Goal: Task Accomplishment & Management: Use online tool/utility

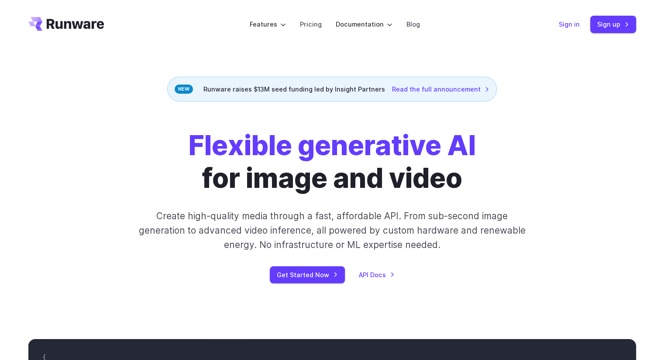
click at [569, 22] on link "Sign in" at bounding box center [569, 24] width 21 height 10
click at [565, 20] on link "Sign in" at bounding box center [569, 24] width 21 height 10
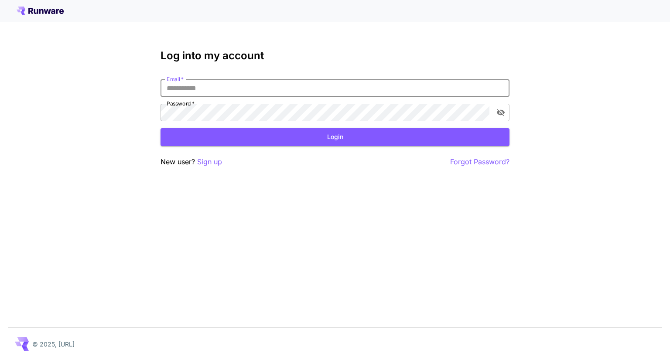
click at [270, 91] on input "Email   *" at bounding box center [335, 87] width 349 height 17
click at [246, 82] on input "Email   *" at bounding box center [335, 87] width 349 height 17
type input "*"
type input "**********"
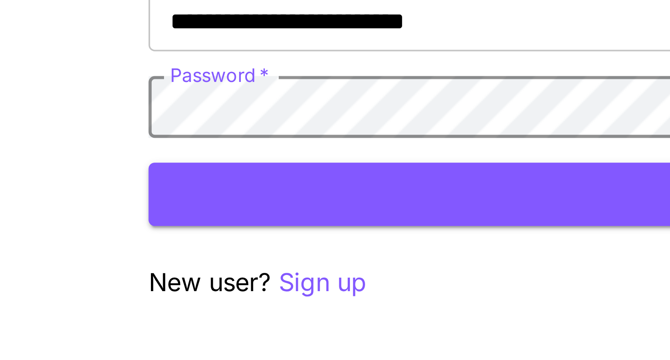
click button "Login" at bounding box center [335, 137] width 349 height 18
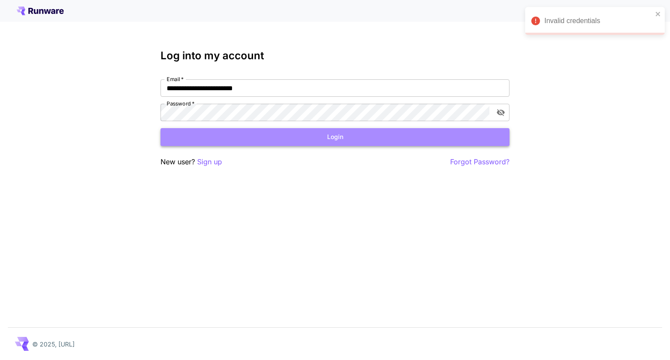
click at [248, 137] on button "Login" at bounding box center [335, 137] width 349 height 18
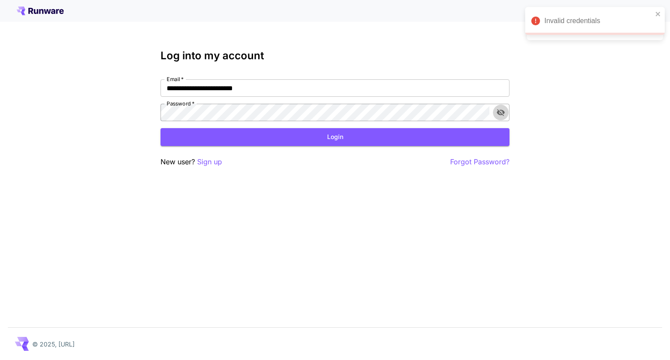
click at [503, 108] on icon "toggle password visibility" at bounding box center [501, 112] width 9 height 9
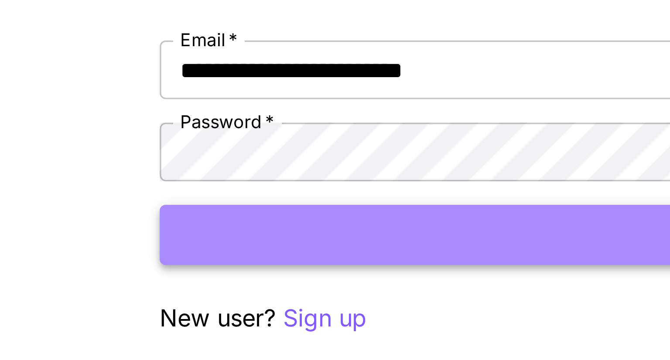
click at [226, 133] on button "Login" at bounding box center [335, 137] width 349 height 18
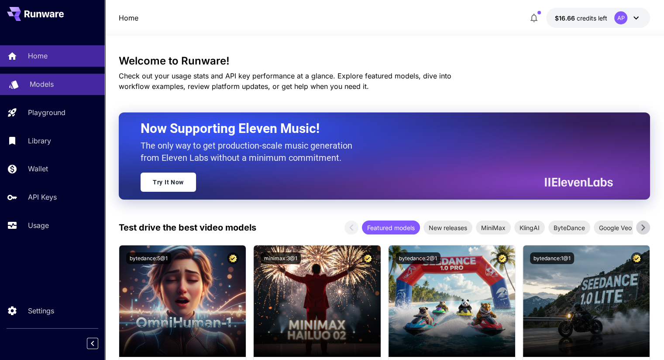
click at [30, 92] on link "Models" at bounding box center [52, 84] width 105 height 21
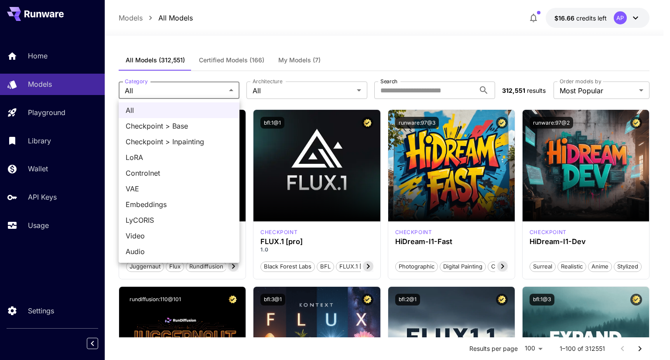
click at [193, 88] on div at bounding box center [335, 180] width 670 height 360
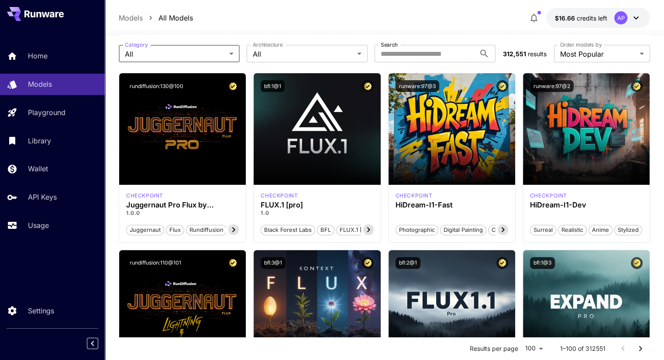
scroll to position [3, 0]
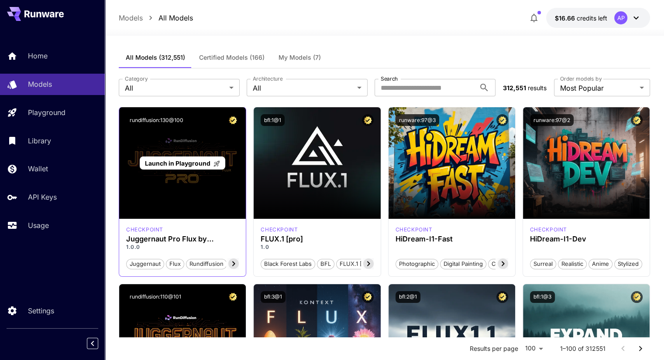
click at [185, 162] on span "Launch in Playground" at bounding box center [177, 163] width 65 height 7
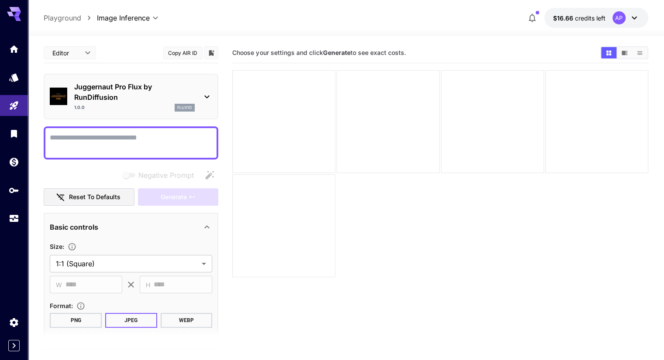
paste textarea "**********"
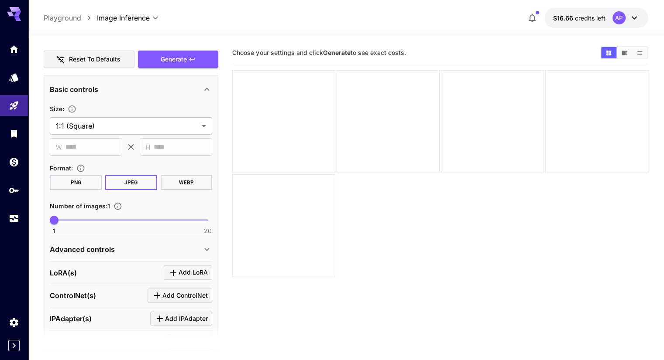
scroll to position [141, 0]
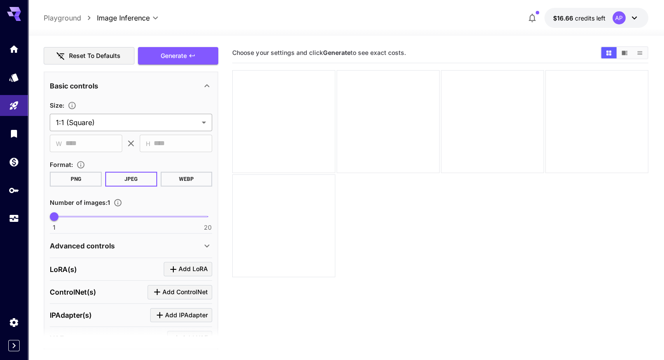
type textarea "**********"
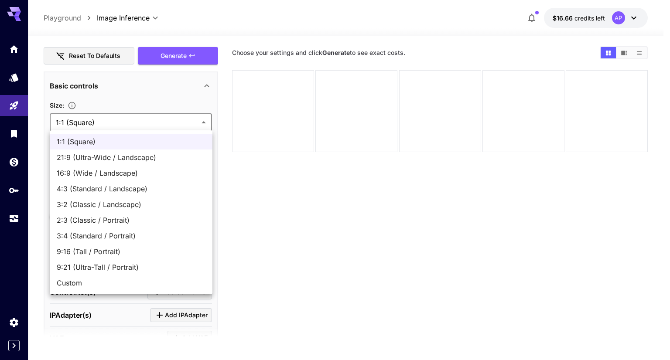
click at [126, 117] on body "**********" at bounding box center [335, 214] width 670 height 429
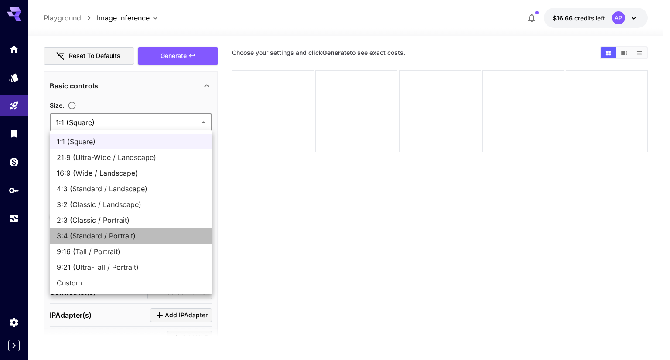
click at [108, 238] on span "3:4 (Standard / Portrait)" at bounding box center [131, 236] width 149 height 10
type input "**********"
type input "***"
type input "****"
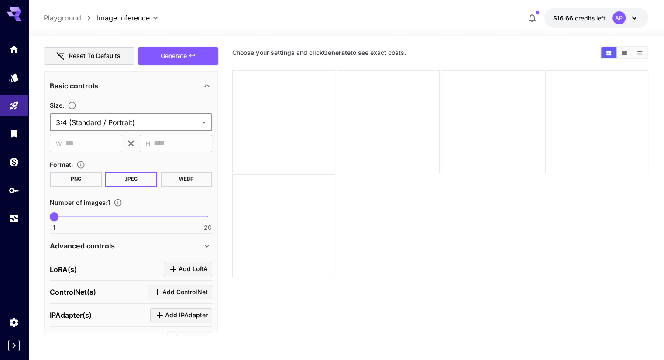
scroll to position [192, 0]
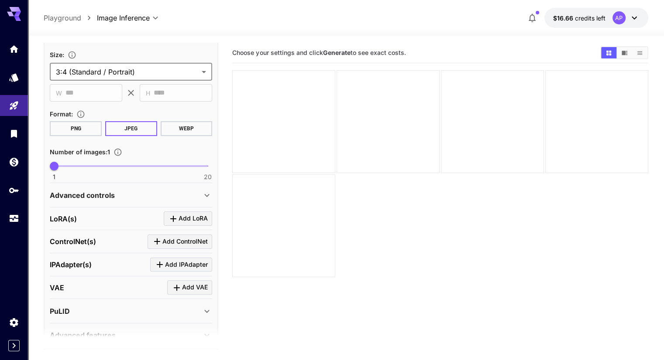
click at [78, 134] on button "PNG" at bounding box center [76, 128] width 52 height 15
click at [193, 124] on button "WEBP" at bounding box center [187, 128] width 52 height 15
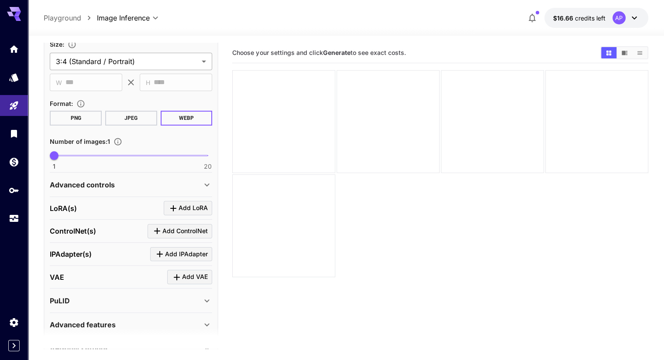
scroll to position [203, 0]
drag, startPoint x: 148, startPoint y: 222, endPoint x: 166, endPoint y: 211, distance: 21.7
click at [166, 211] on section "LoRA(s) Add LoRA ControlNet(s) Add ControlNet IPAdapter(s) Add IPAdapter VAE Ad…" at bounding box center [131, 279] width 162 height 164
click at [268, 236] on section "Choose your settings and click Generate to see exact costs." at bounding box center [439, 223] width 415 height 360
click at [203, 189] on div "Advanced controls" at bounding box center [131, 185] width 162 height 21
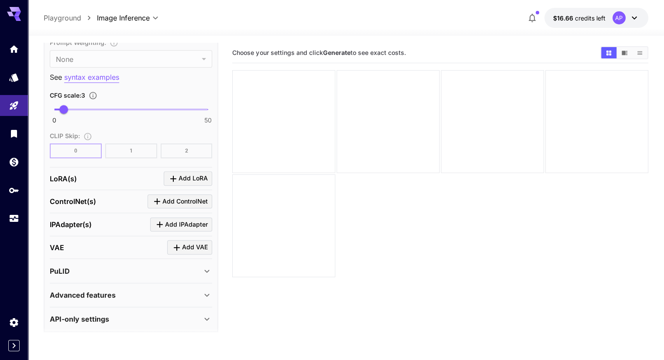
scroll to position [666, 0]
click at [123, 313] on div "API-only settings" at bounding box center [126, 318] width 152 height 10
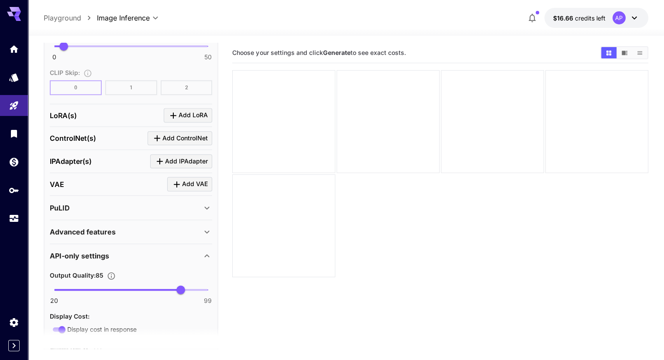
scroll to position [728, 0]
drag, startPoint x: 185, startPoint y: 284, endPoint x: 190, endPoint y: 286, distance: 5.9
click at [190, 286] on span "90" at bounding box center [190, 290] width 9 height 9
drag, startPoint x: 189, startPoint y: 282, endPoint x: 180, endPoint y: 286, distance: 9.6
click at [180, 286] on span "85" at bounding box center [180, 290] width 9 height 9
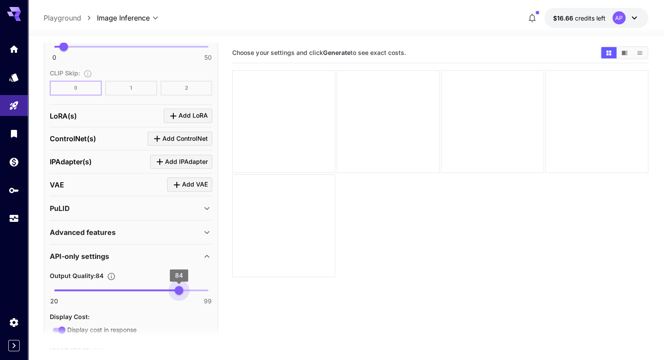
type input "**"
click at [182, 286] on span "85" at bounding box center [180, 290] width 9 height 9
click at [319, 245] on section "Choose your settings and click Generate to see exact costs." at bounding box center [439, 223] width 415 height 360
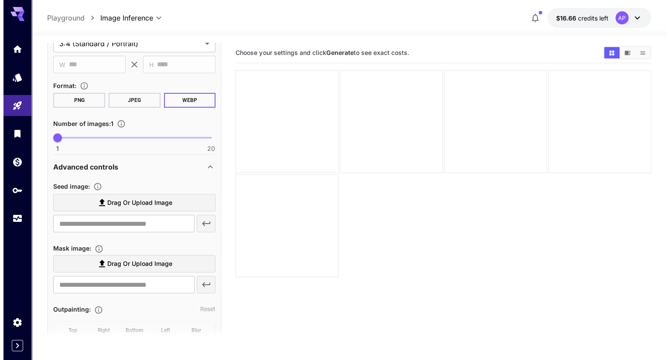
scroll to position [0, 0]
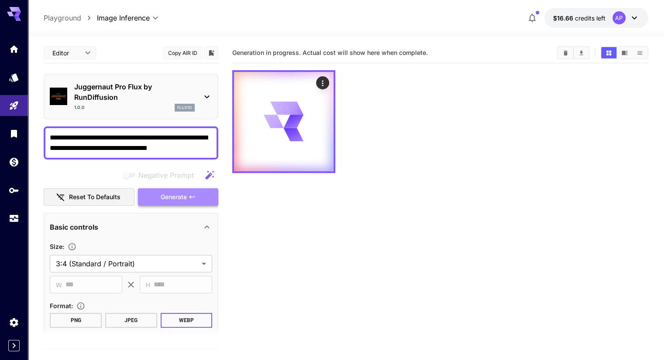
click at [168, 196] on span "Generate" at bounding box center [174, 197] width 26 height 11
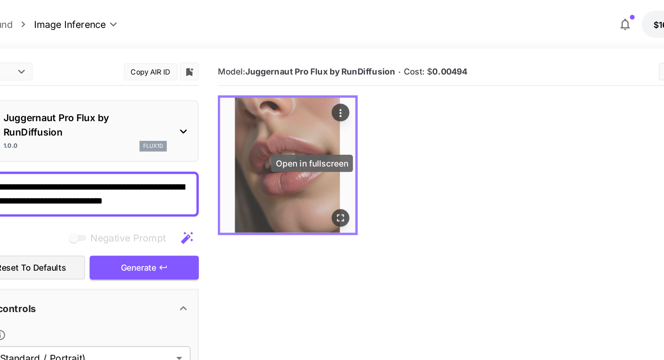
click at [316, 154] on button "Open in fullscreen" at bounding box center [322, 160] width 13 height 13
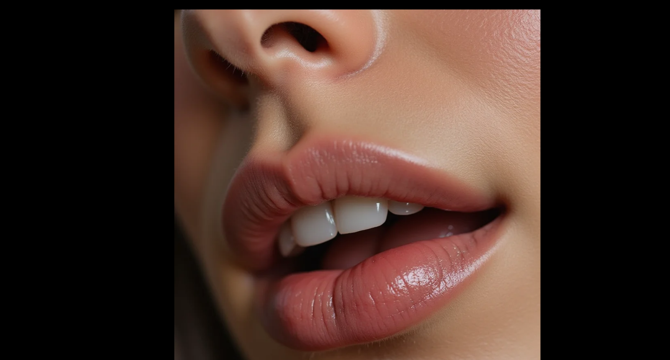
click at [542, 55] on div at bounding box center [335, 180] width 670 height 360
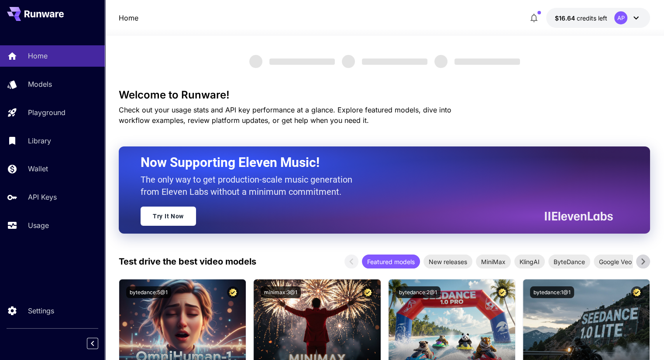
click at [38, 235] on link "Usage" at bounding box center [52, 225] width 105 height 21
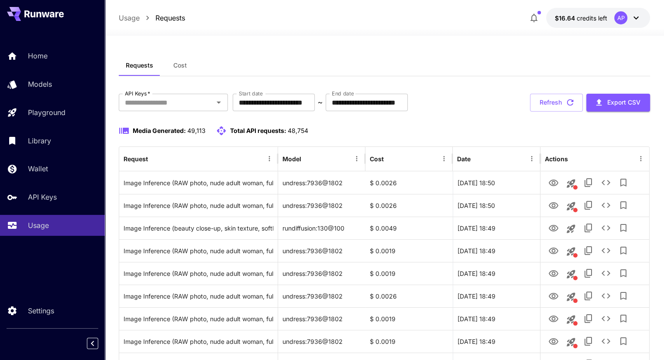
click at [35, 24] on div at bounding box center [52, 14] width 105 height 28
click at [49, 15] on icon at bounding box center [43, 13] width 39 height 7
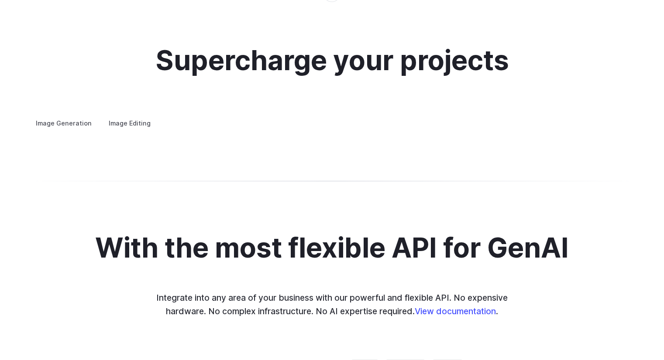
scroll to position [1645, 0]
drag, startPoint x: 549, startPoint y: 231, endPoint x: 362, endPoint y: 227, distance: 187.7
click at [362, 128] on div "Image Generation Image Editing Custom avatars Create avatars in any style you d…" at bounding box center [332, 122] width 608 height 11
drag, startPoint x: 550, startPoint y: 236, endPoint x: 386, endPoint y: 240, distance: 164.1
click at [386, 128] on div "Image Generation Image Editing Custom avatars Create avatars in any style you d…" at bounding box center [332, 122] width 608 height 11
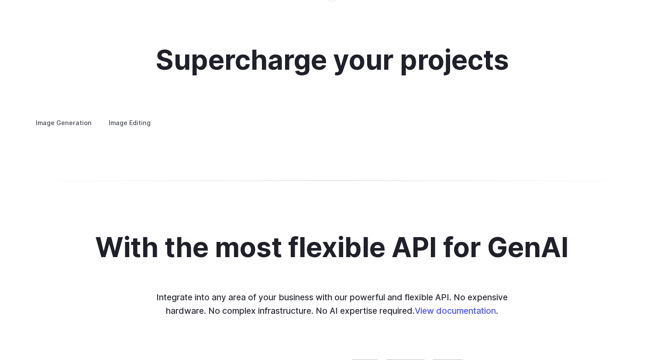
drag, startPoint x: 532, startPoint y: 227, endPoint x: 670, endPoint y: 184, distance: 144.3
click at [663, 184] on html "Features Tasks Image generation Video generation Sonic Inference Engine™ Models…" at bounding box center [332, 114] width 664 height 3519
drag, startPoint x: 480, startPoint y: 174, endPoint x: 670, endPoint y: 187, distance: 190.8
click at [663, 187] on html "Features Tasks Image generation Video generation Sonic Inference Engine™ Models…" at bounding box center [332, 114] width 664 height 3519
drag, startPoint x: 570, startPoint y: 215, endPoint x: 670, endPoint y: 196, distance: 101.9
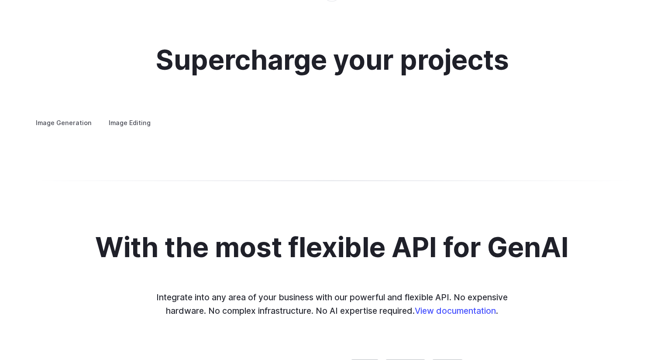
click at [663, 196] on html "Features Tasks Image generation Video generation Sonic Inference Engine™ Models…" at bounding box center [332, 114] width 664 height 3519
drag, startPoint x: 493, startPoint y: 184, endPoint x: 351, endPoint y: 201, distance: 142.9
click at [351, 128] on div "Image Generation Image Editing Custom avatars Create avatars in any style you d…" at bounding box center [332, 122] width 608 height 11
drag, startPoint x: 573, startPoint y: 208, endPoint x: 352, endPoint y: 159, distance: 226.6
click at [352, 128] on div "Image Generation Image Editing Custom avatars Create avatars in any style you d…" at bounding box center [332, 122] width 608 height 11
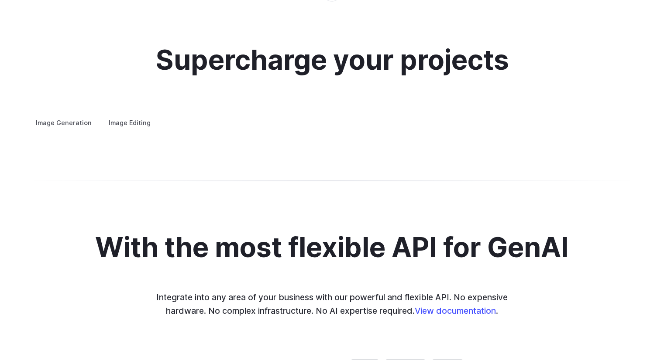
drag, startPoint x: 519, startPoint y: 181, endPoint x: 299, endPoint y: 201, distance: 220.9
click at [0, 0] on div "Custom avatars Create avatars in any style you desire – whether abstract, carto…" at bounding box center [0, 0] width 0 height 0
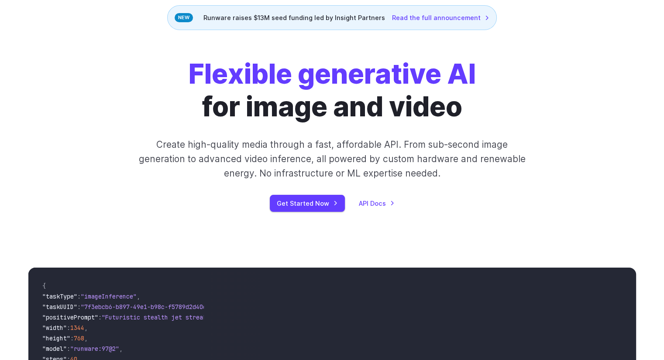
scroll to position [0, 0]
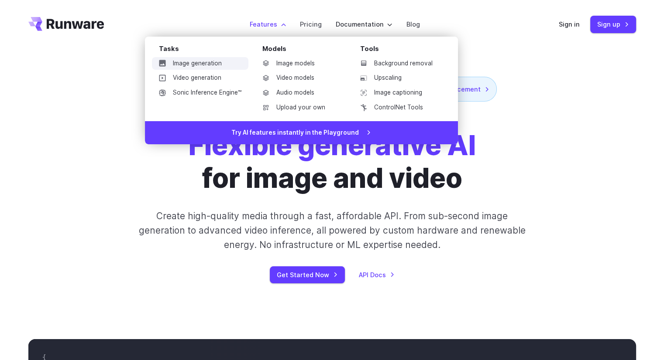
click at [204, 65] on link "Image generation" at bounding box center [200, 63] width 96 height 13
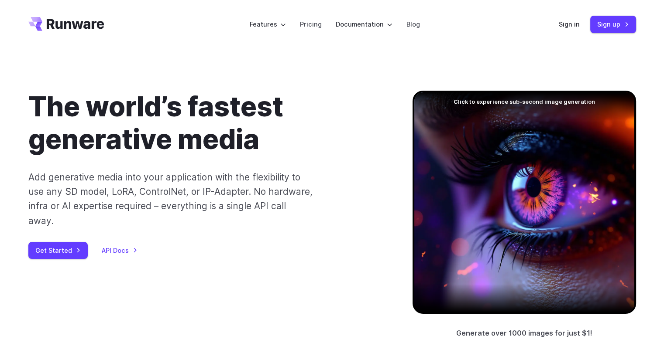
click at [531, 192] on div at bounding box center [523, 202] width 223 height 223
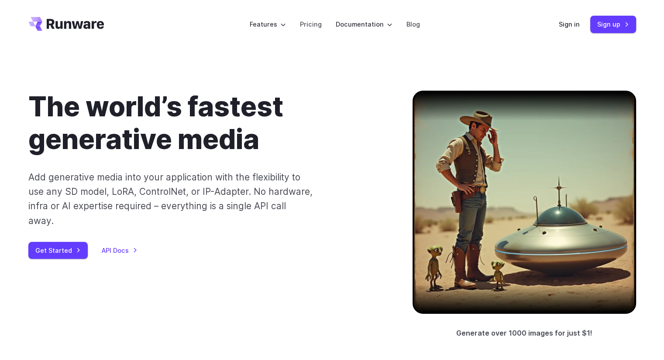
click at [531, 192] on div at bounding box center [523, 202] width 223 height 223
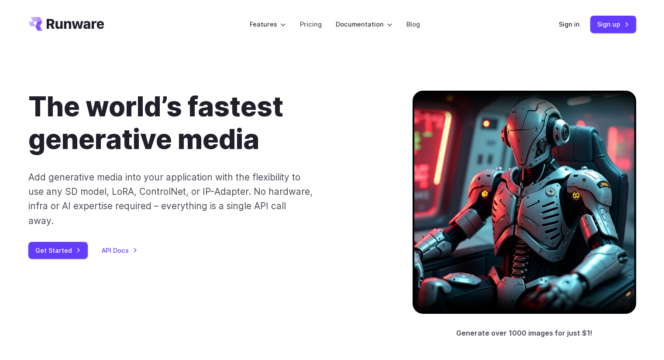
click at [531, 192] on div at bounding box center [523, 202] width 223 height 223
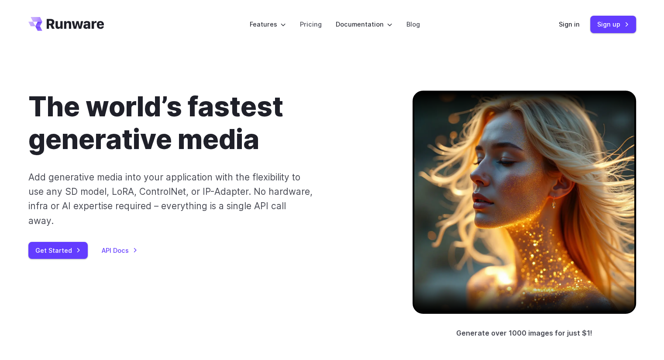
click at [531, 192] on div at bounding box center [523, 202] width 223 height 223
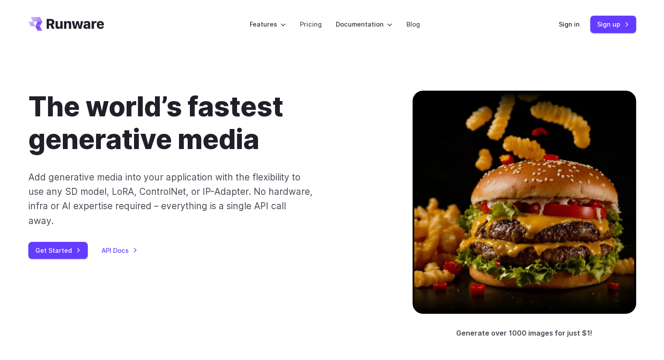
click at [531, 192] on div at bounding box center [523, 202] width 223 height 223
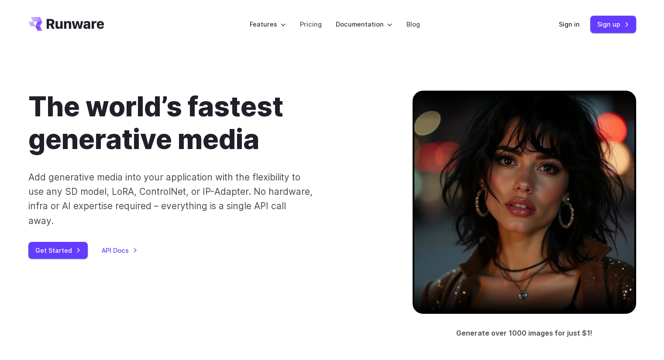
click at [531, 192] on div at bounding box center [523, 202] width 223 height 223
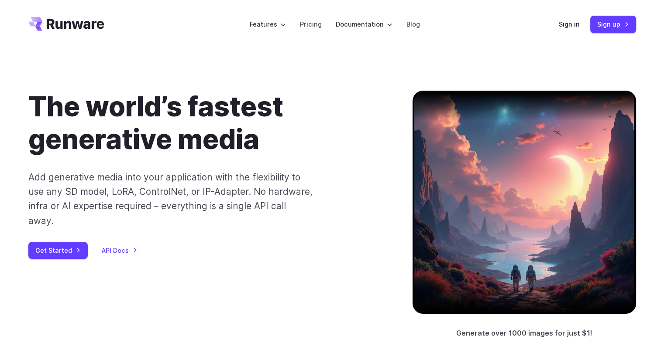
click at [531, 192] on div at bounding box center [523, 202] width 223 height 223
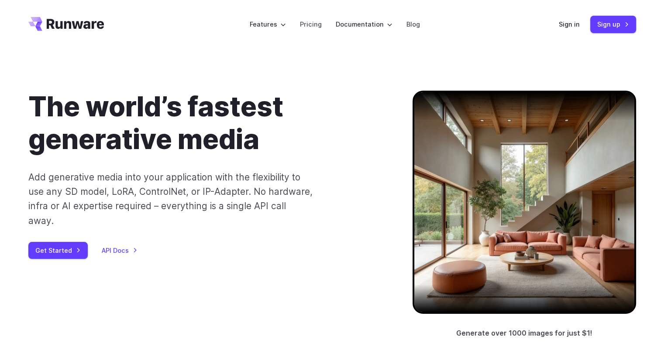
click at [531, 192] on div at bounding box center [523, 202] width 223 height 223
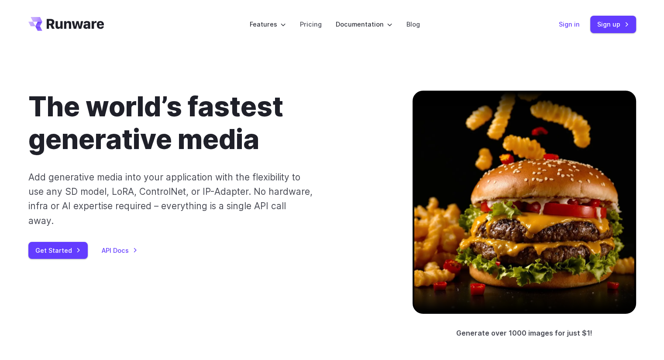
click at [573, 23] on link "Sign in" at bounding box center [569, 24] width 21 height 10
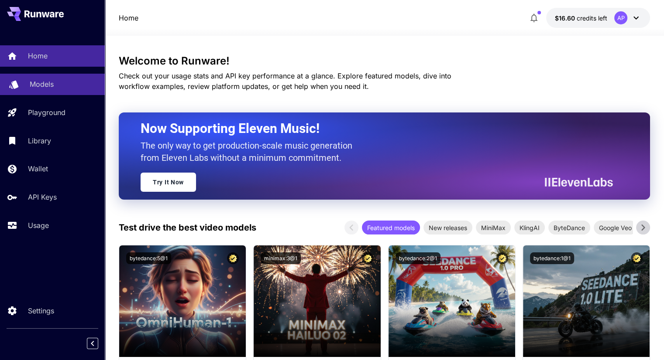
click at [44, 84] on p "Models" at bounding box center [42, 84] width 24 height 10
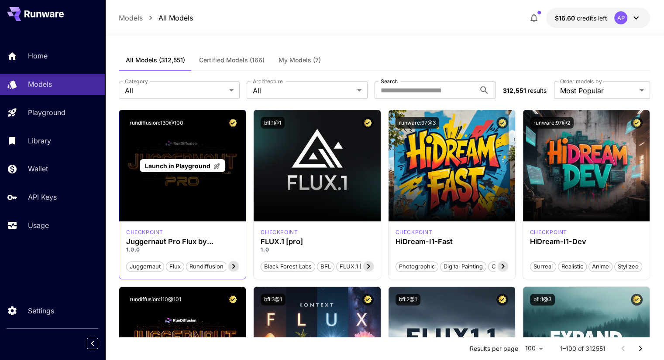
click at [203, 168] on span "Launch in Playground" at bounding box center [177, 165] width 65 height 7
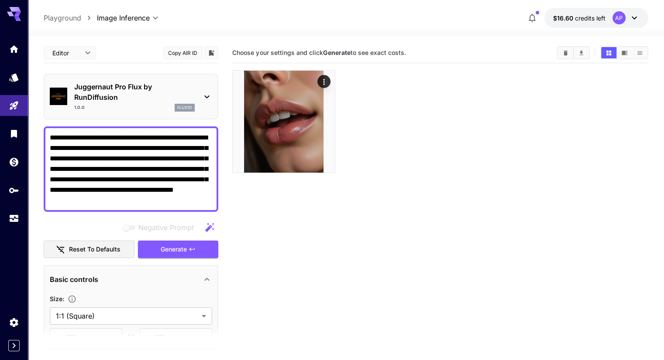
scroll to position [137, 0]
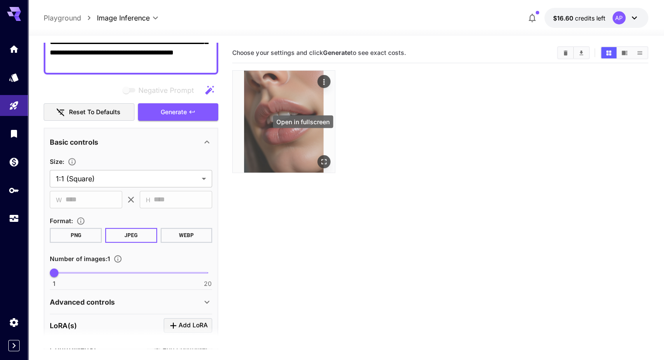
type textarea "**********"
click at [319, 158] on icon "Open in fullscreen" at bounding box center [323, 162] width 9 height 9
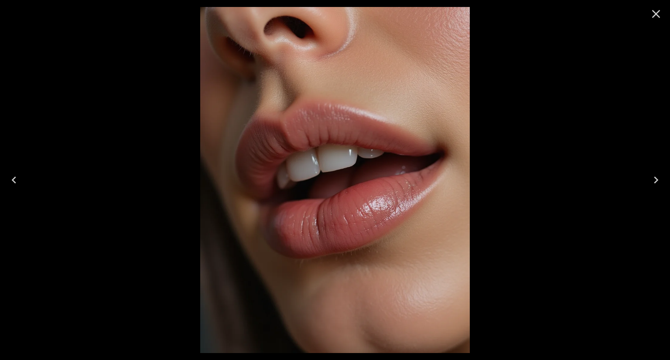
click at [655, 11] on icon "Close" at bounding box center [656, 14] width 14 height 14
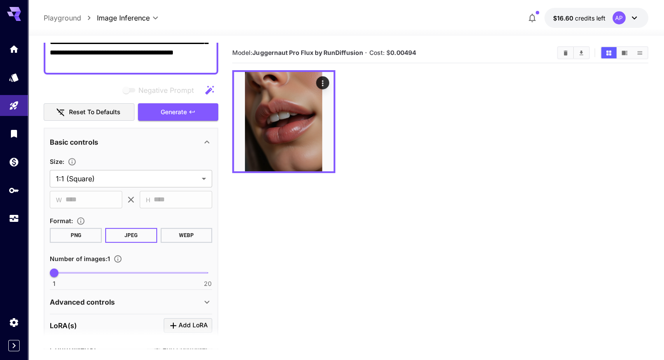
click at [172, 235] on button "WEBP" at bounding box center [187, 235] width 52 height 15
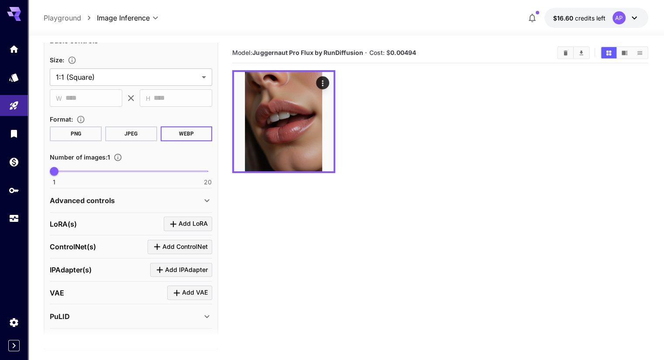
scroll to position [240, 0]
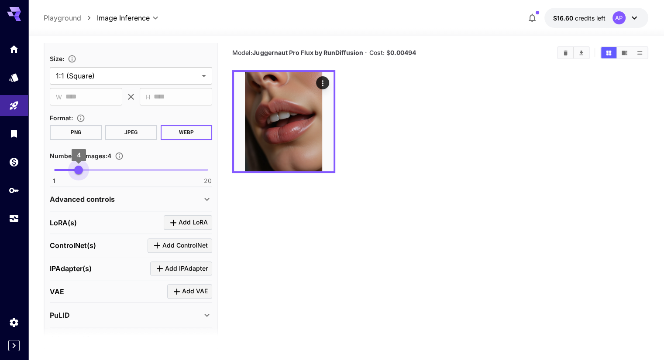
type input "*"
drag, startPoint x: 59, startPoint y: 170, endPoint x: 84, endPoint y: 172, distance: 25.0
click at [84, 172] on span "5" at bounding box center [86, 170] width 9 height 9
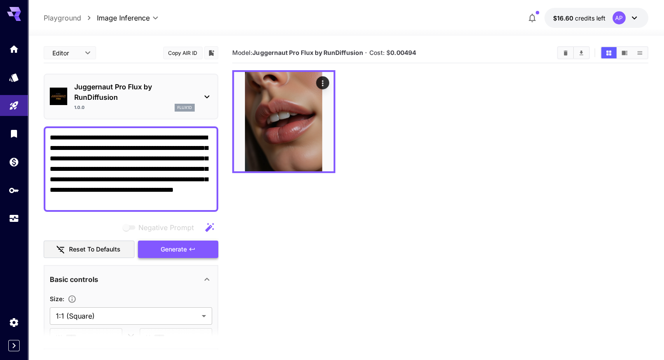
click at [176, 249] on span "Generate" at bounding box center [174, 249] width 26 height 11
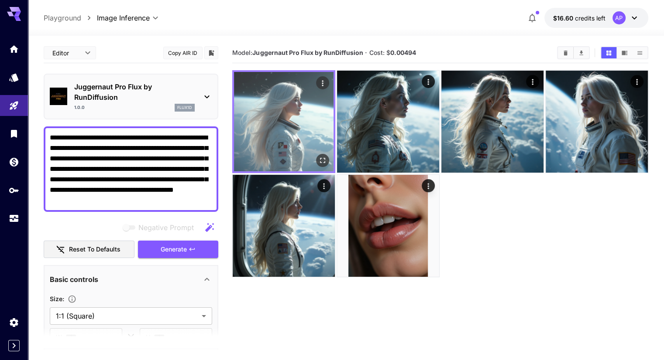
click at [309, 137] on img at bounding box center [284, 122] width 100 height 100
click at [318, 156] on icon "Open in fullscreen" at bounding box center [322, 160] width 9 height 9
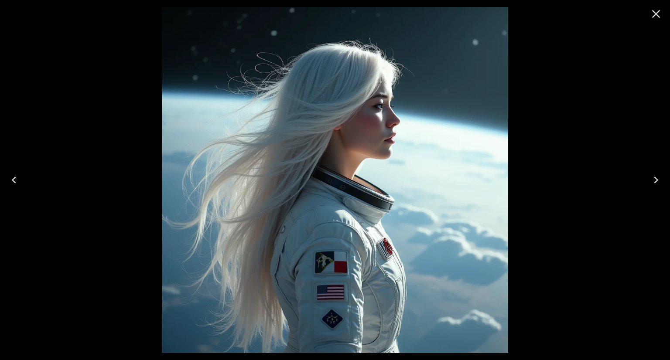
click at [659, 180] on icon "Next" at bounding box center [656, 180] width 14 height 14
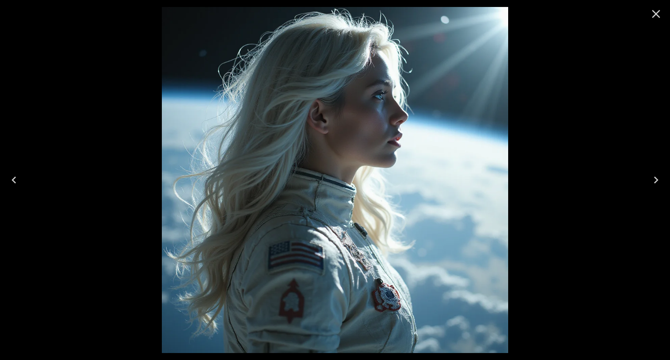
click at [659, 180] on icon "Next" at bounding box center [656, 180] width 14 height 14
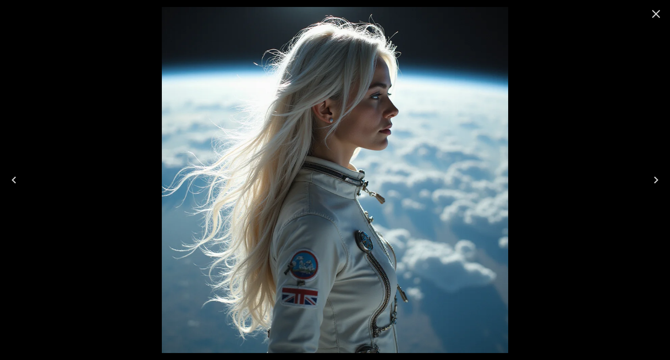
click at [659, 180] on icon "Next" at bounding box center [656, 180] width 14 height 14
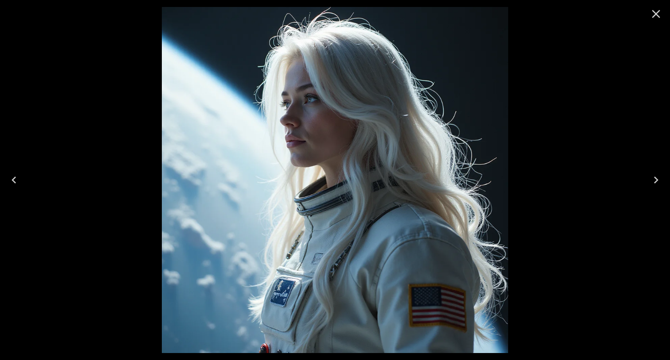
click at [659, 180] on icon "Next" at bounding box center [656, 180] width 14 height 14
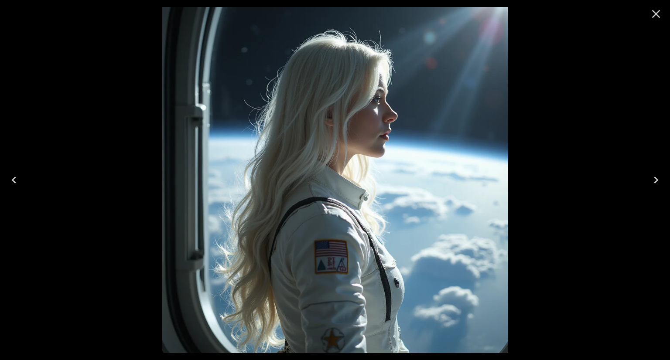
click at [659, 180] on icon "Next" at bounding box center [656, 180] width 14 height 14
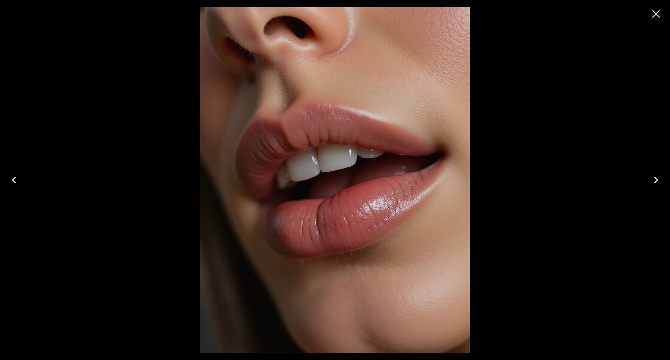
click at [656, 10] on icon "Close" at bounding box center [656, 14] width 14 height 14
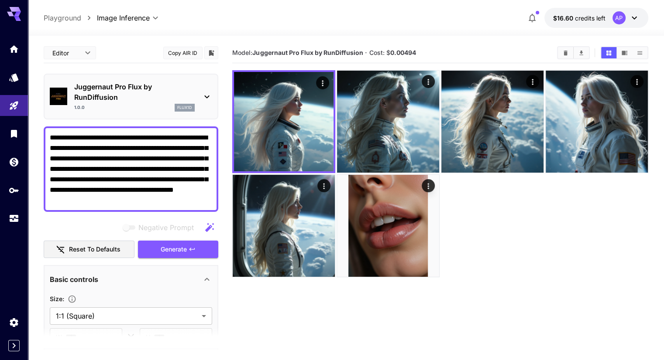
click at [138, 156] on textarea "**********" at bounding box center [131, 169] width 162 height 73
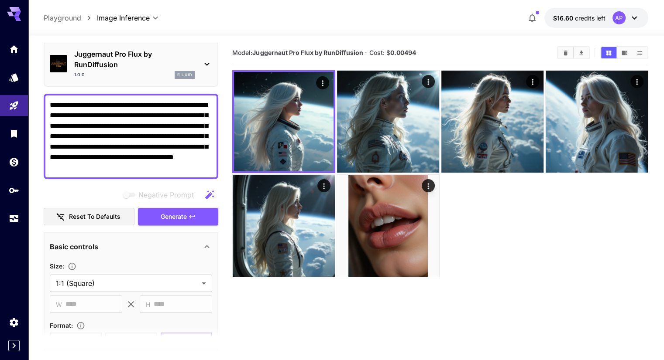
scroll to position [33, 0]
click at [19, 78] on link at bounding box center [14, 77] width 28 height 21
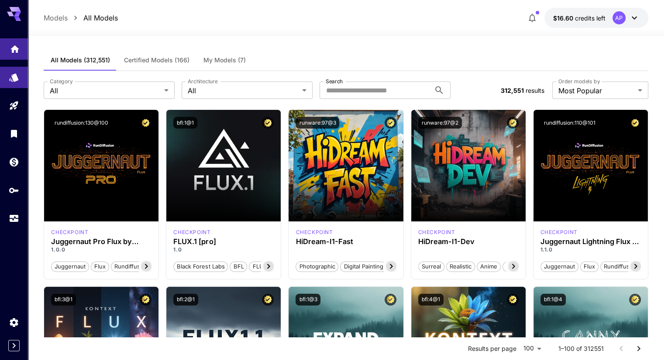
click at [4, 50] on link at bounding box center [14, 48] width 28 height 21
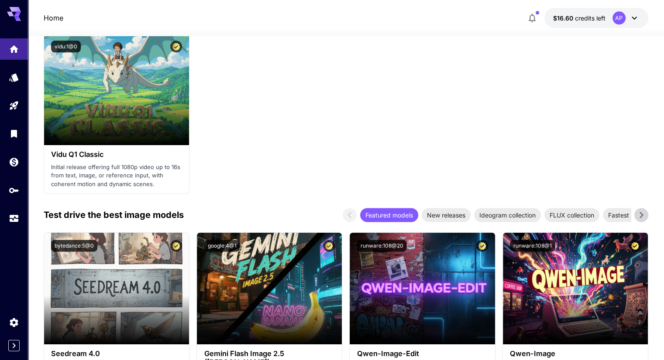
scroll to position [1212, 0]
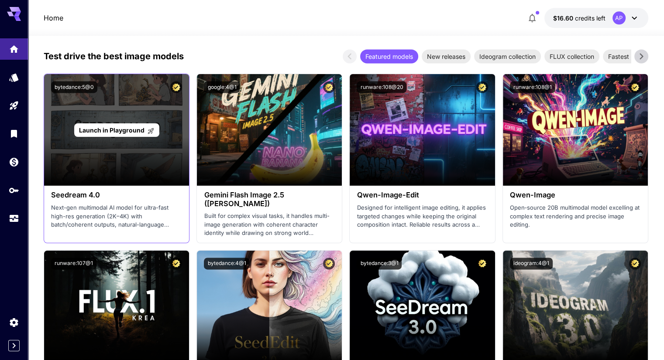
click at [129, 121] on div "Launch in Playground" at bounding box center [116, 130] width 145 height 112
click at [127, 128] on span "Launch in Playground" at bounding box center [111, 130] width 65 height 7
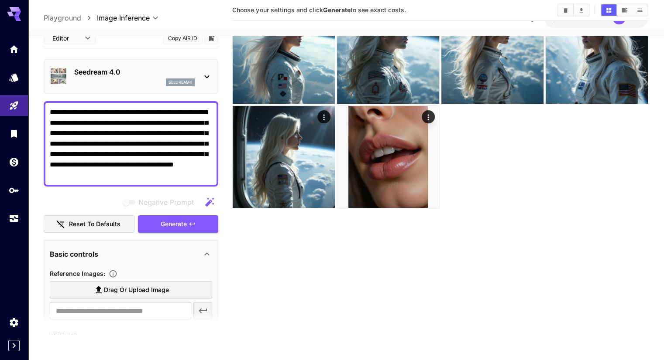
scroll to position [69, 0]
click at [127, 128] on textarea "**********" at bounding box center [131, 143] width 162 height 73
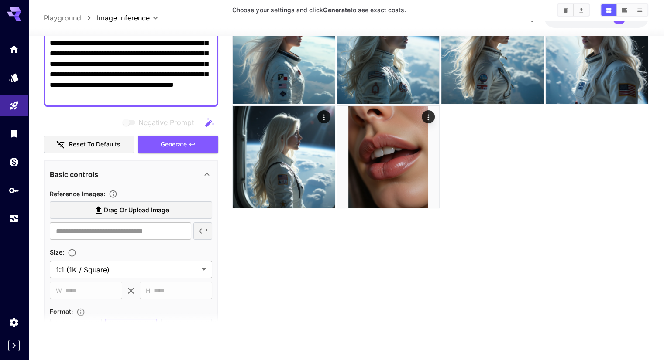
scroll to position [196, 0]
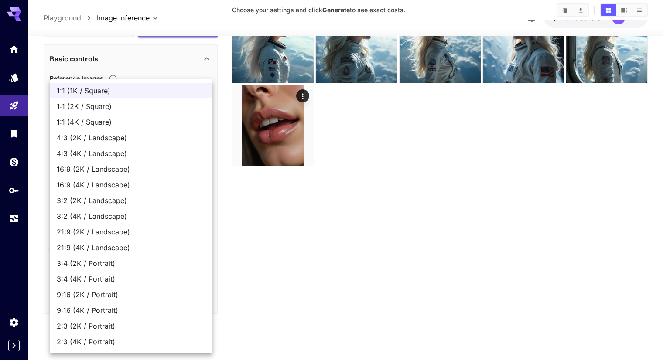
click at [140, 152] on body "**********" at bounding box center [335, 145] width 670 height 429
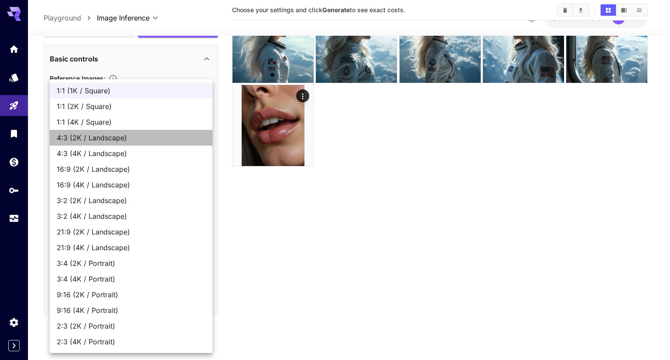
click at [134, 140] on span "4:3 (2K / Landscape)" at bounding box center [131, 138] width 149 height 10
type input "**********"
type input "****"
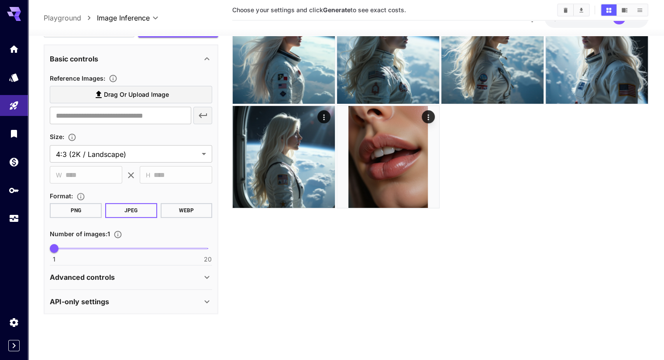
click at [188, 205] on button "WEBP" at bounding box center [187, 210] width 52 height 15
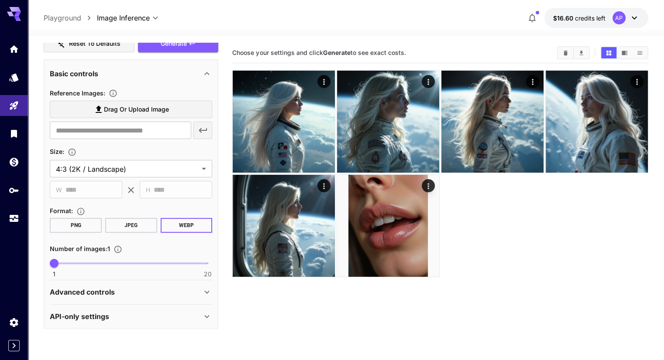
scroll to position [0, 0]
type input "*"
drag, startPoint x: 56, startPoint y: 265, endPoint x: 79, endPoint y: 264, distance: 22.7
click at [79, 264] on span "4" at bounding box center [78, 263] width 9 height 9
click at [93, 292] on p "Advanced controls" at bounding box center [82, 292] width 65 height 10
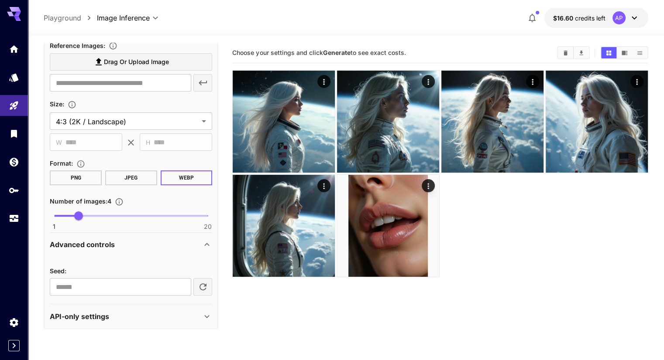
click at [103, 324] on div "API-only settings" at bounding box center [131, 316] width 162 height 21
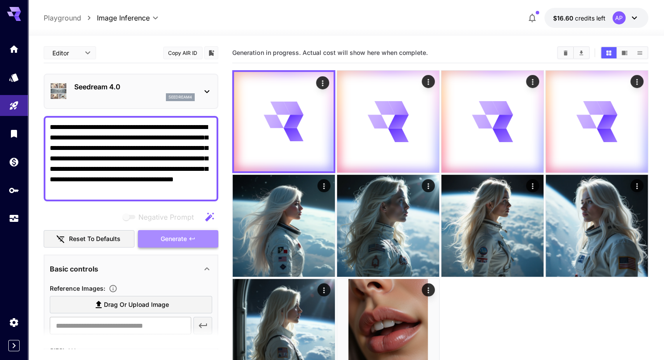
click at [180, 237] on span "Generate" at bounding box center [174, 239] width 26 height 11
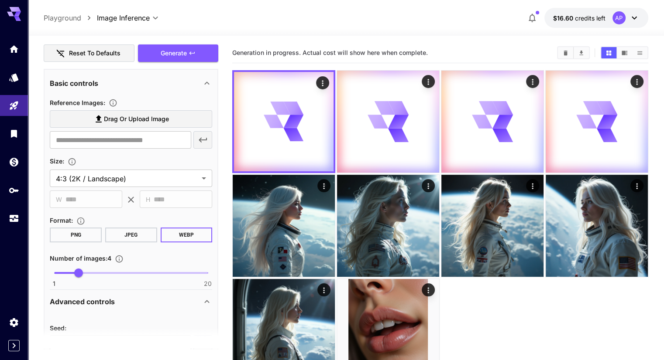
scroll to position [185, 0]
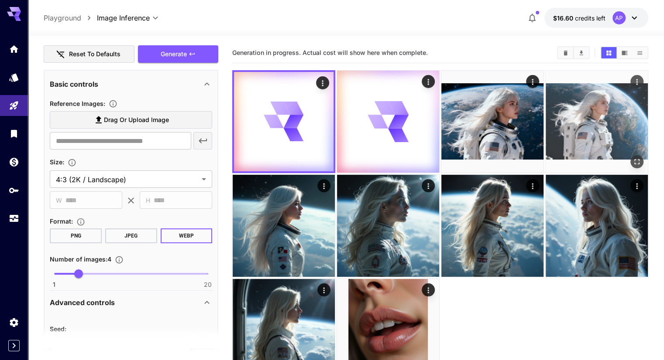
click at [630, 155] on div "Open in fullscreen" at bounding box center [636, 161] width 13 height 13
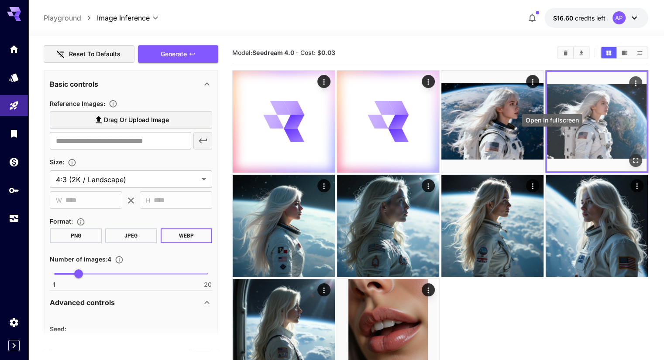
click at [633, 158] on icon "Open in fullscreen" at bounding box center [635, 160] width 5 height 5
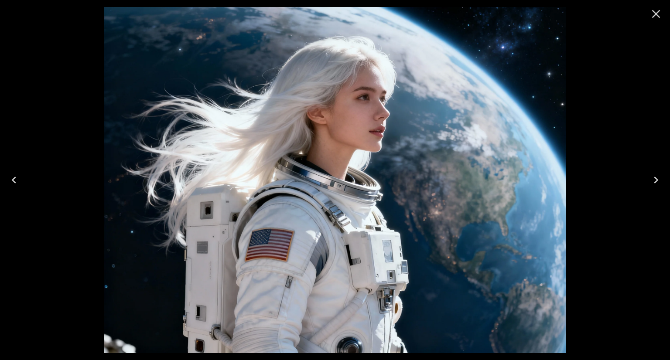
click at [656, 10] on icon "Close" at bounding box center [656, 14] width 14 height 14
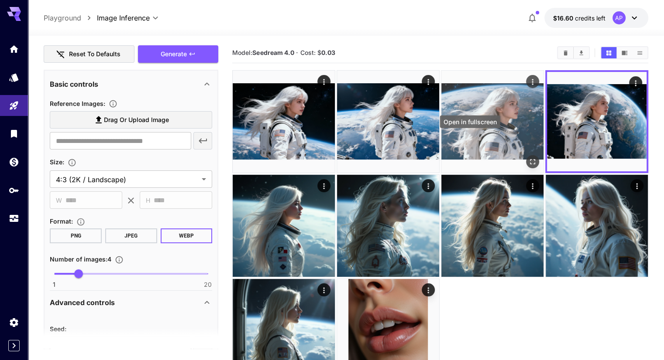
click at [528, 158] on icon "Open in fullscreen" at bounding box center [532, 162] width 9 height 9
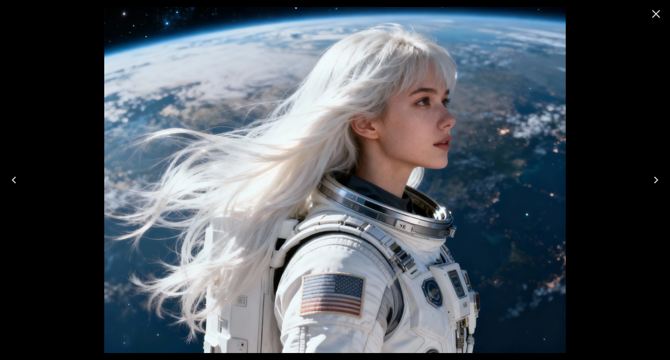
click at [656, 14] on icon "Close" at bounding box center [656, 14] width 8 height 8
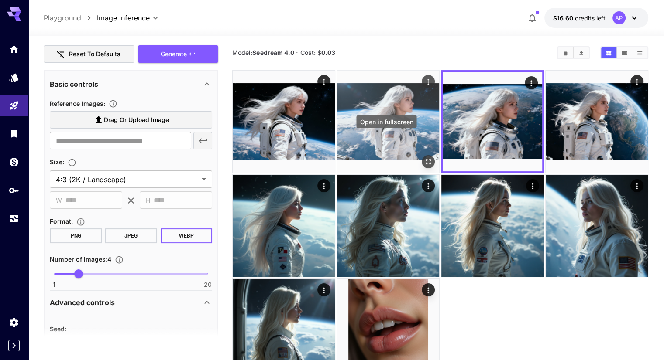
click at [424, 158] on icon "Open in fullscreen" at bounding box center [428, 162] width 9 height 9
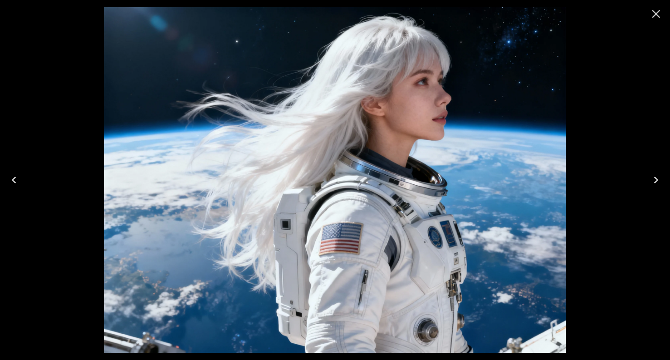
click at [655, 13] on icon "Close" at bounding box center [656, 14] width 8 height 8
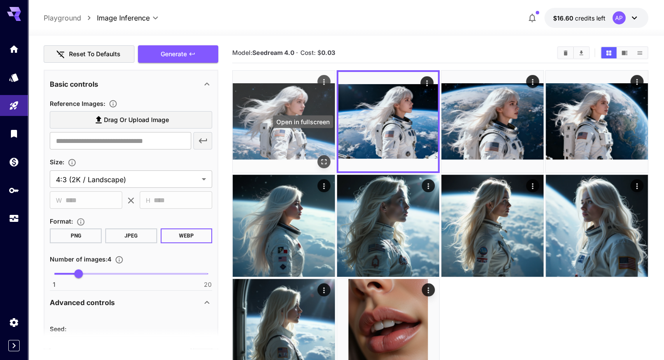
click at [319, 158] on icon "Open in fullscreen" at bounding box center [323, 162] width 9 height 9
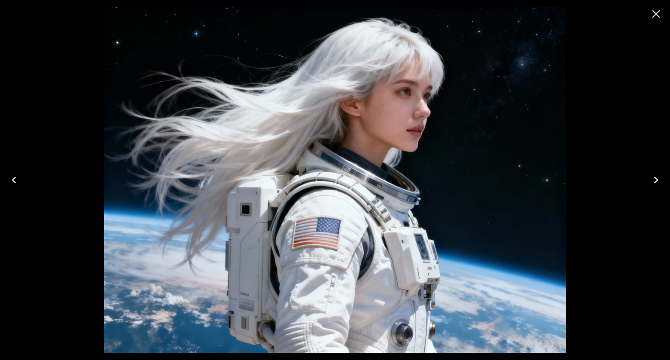
click at [658, 11] on icon "Close" at bounding box center [656, 14] width 8 height 8
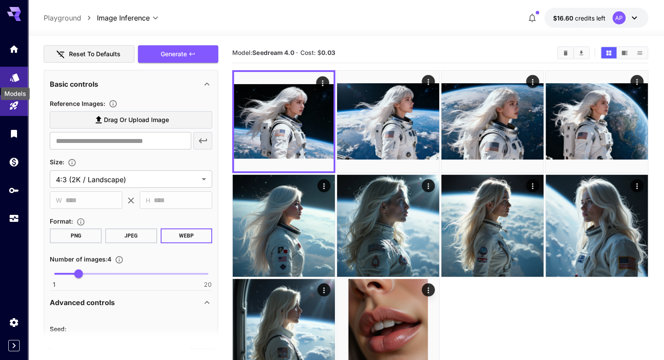
click at [12, 76] on icon "Models" at bounding box center [15, 74] width 10 height 10
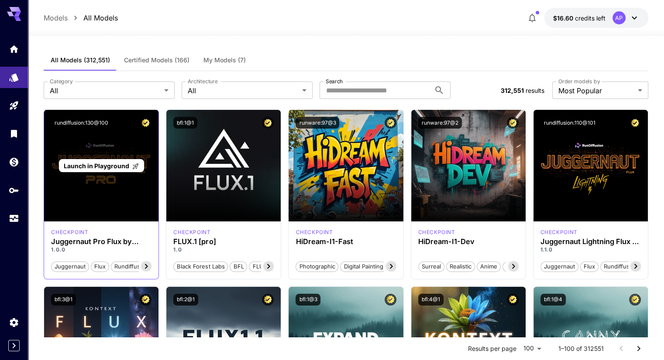
click at [112, 166] on span "Launch in Playground" at bounding box center [96, 165] width 65 height 7
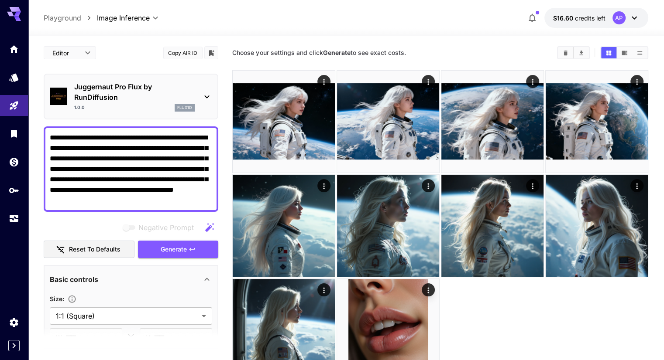
click at [164, 153] on textarea "**********" at bounding box center [131, 169] width 162 height 73
paste textarea
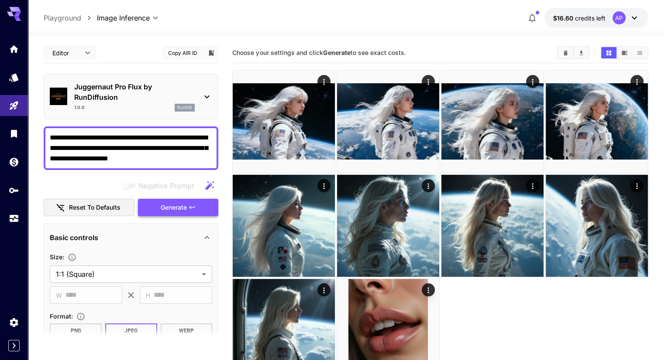
type textarea "**********"
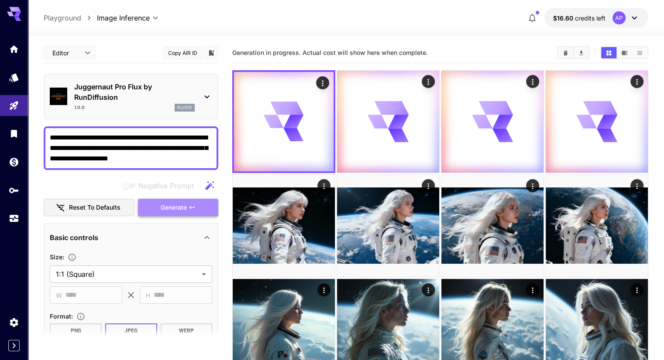
click at [175, 209] on span "Generate" at bounding box center [174, 208] width 26 height 11
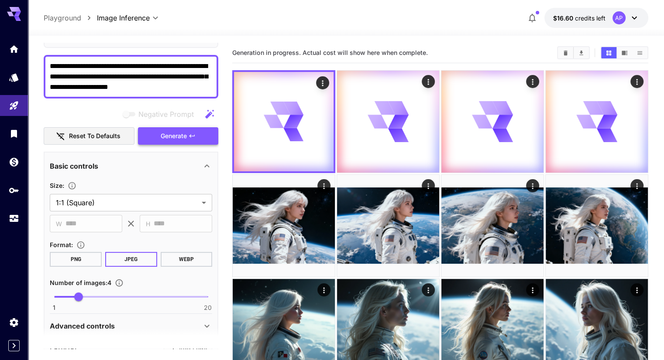
scroll to position [72, 0]
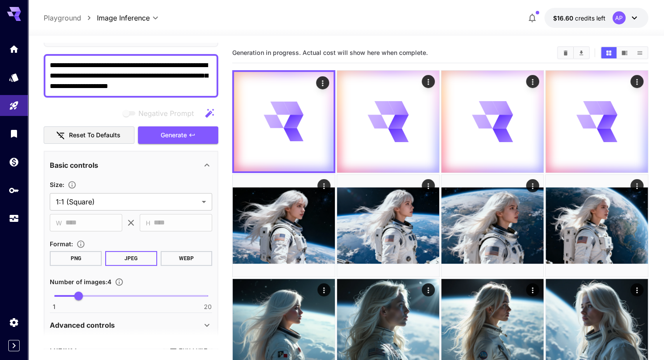
click at [82, 260] on button "PNG" at bounding box center [76, 258] width 52 height 15
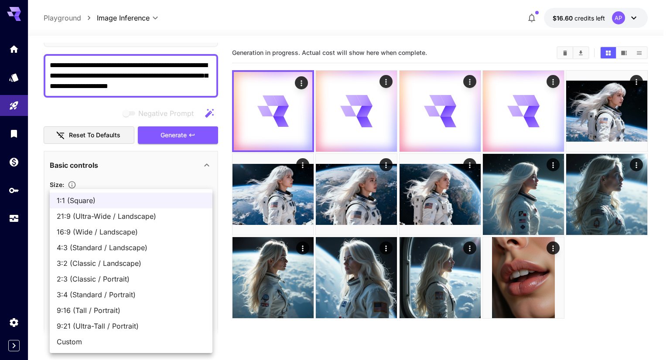
click at [140, 194] on body "**********" at bounding box center [335, 214] width 670 height 429
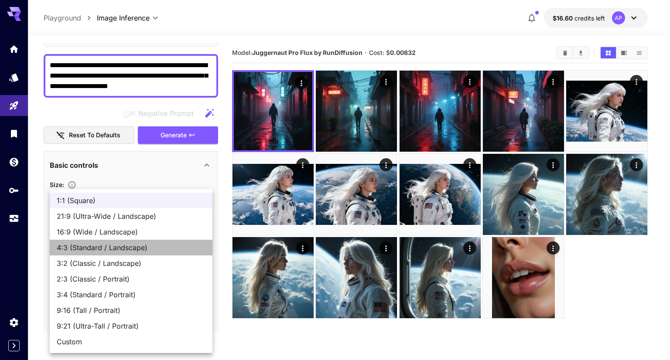
click at [126, 248] on span "4:3 (Standard / Landscape)" at bounding box center [131, 248] width 149 height 10
type input "**********"
type input "****"
type input "***"
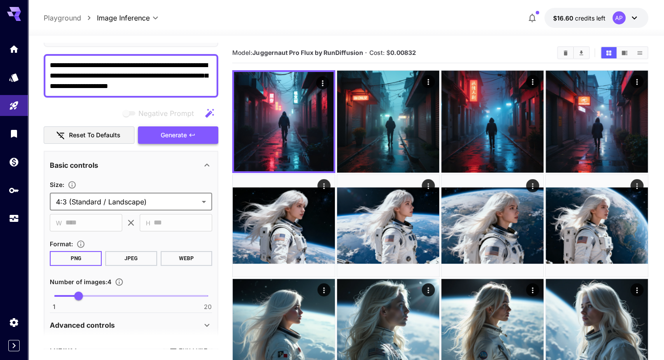
click at [187, 131] on span "Generate" at bounding box center [174, 135] width 26 height 11
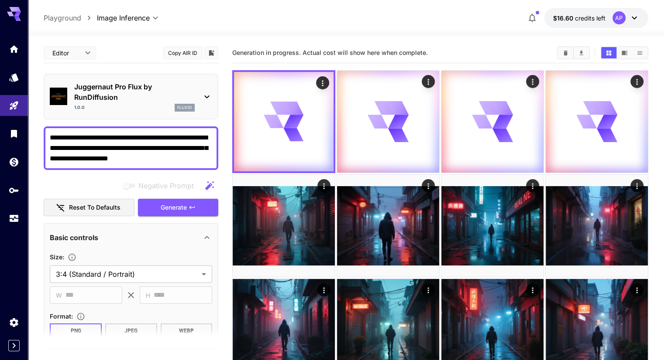
scroll to position [72, 0]
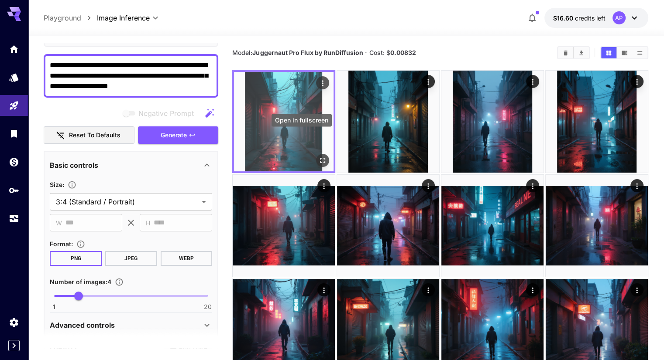
click at [320, 158] on icon "Open in fullscreen" at bounding box center [322, 160] width 5 height 5
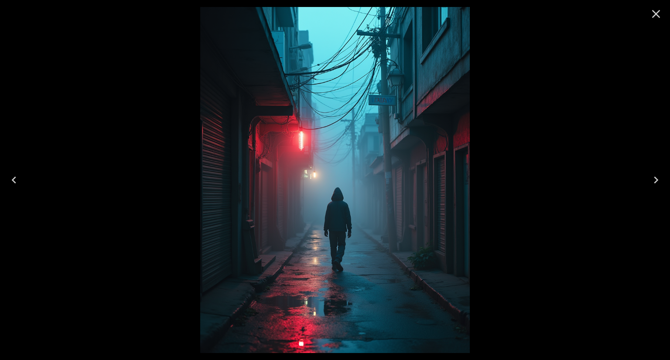
click at [653, 177] on icon "Next" at bounding box center [656, 180] width 14 height 14
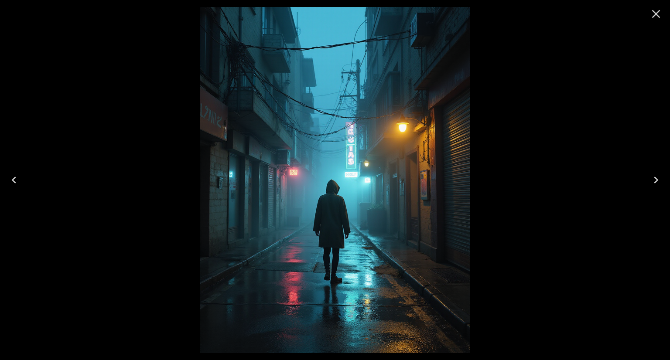
click at [653, 177] on icon "Next" at bounding box center [656, 180] width 14 height 14
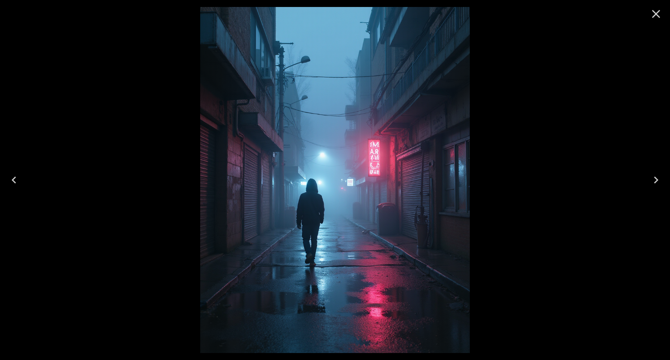
click at [653, 177] on icon "Next" at bounding box center [656, 180] width 14 height 14
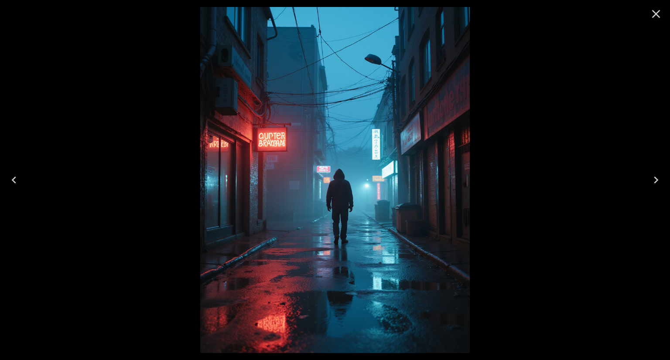
click at [653, 177] on icon "Next" at bounding box center [656, 180] width 14 height 14
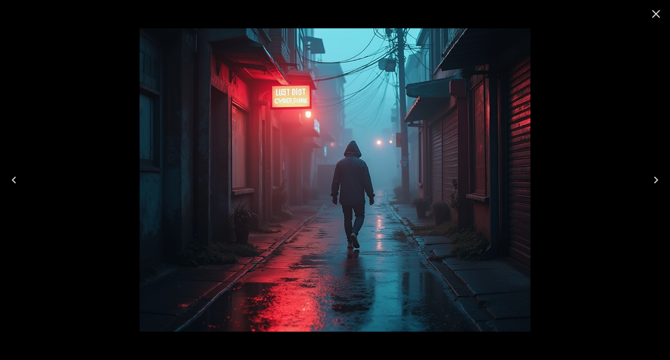
click at [12, 181] on icon "Previous" at bounding box center [14, 180] width 14 height 14
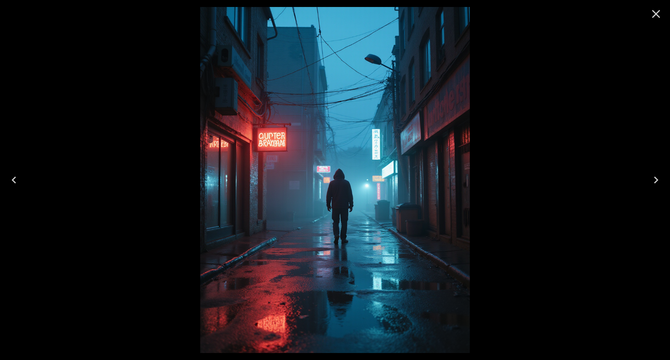
click at [12, 181] on icon "Previous" at bounding box center [14, 180] width 14 height 14
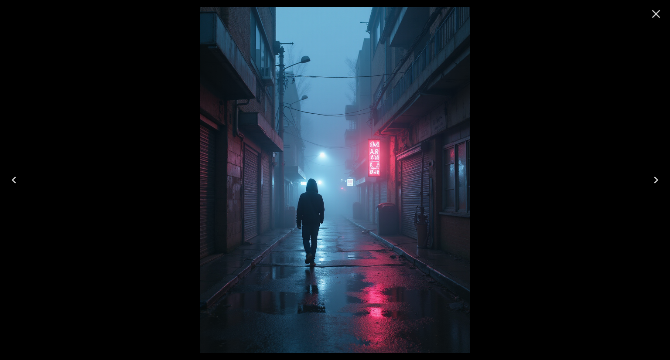
click at [12, 181] on icon "Previous" at bounding box center [14, 180] width 14 height 14
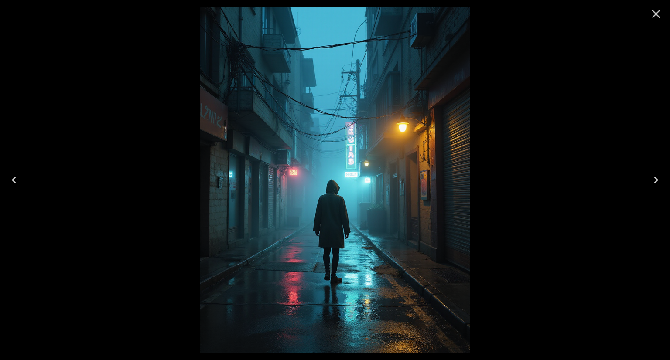
click at [12, 181] on icon "Previous" at bounding box center [14, 180] width 14 height 14
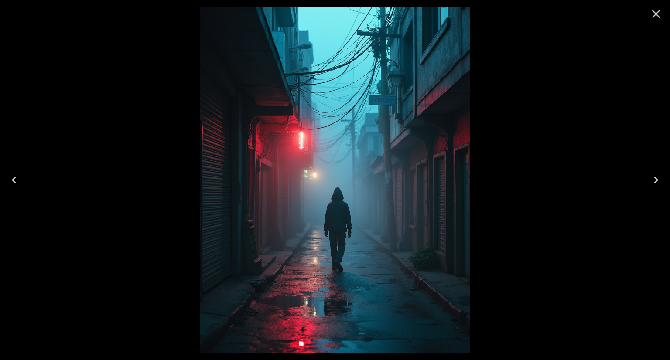
click at [655, 17] on icon "Close" at bounding box center [656, 14] width 14 height 14
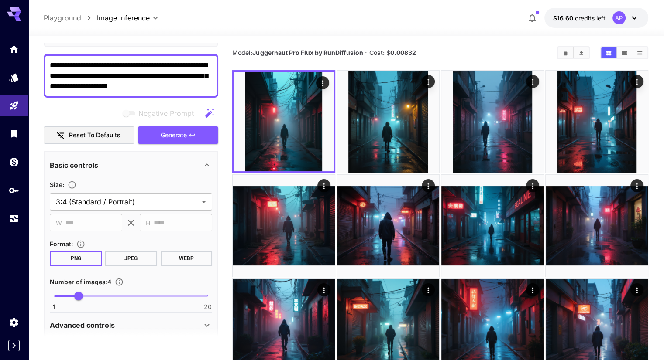
click at [151, 70] on textarea "**********" at bounding box center [131, 75] width 162 height 31
paste textarea
type textarea "**********"
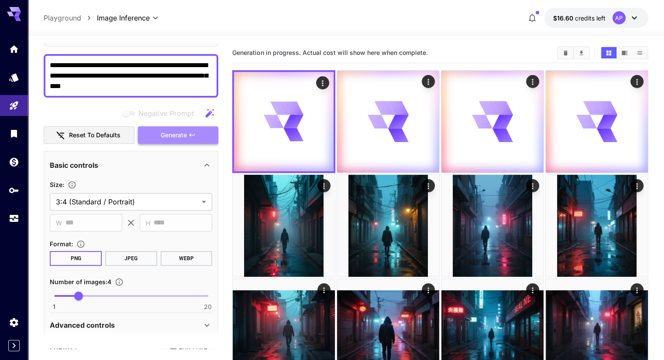
click at [180, 128] on button "Generate" at bounding box center [178, 136] width 80 height 18
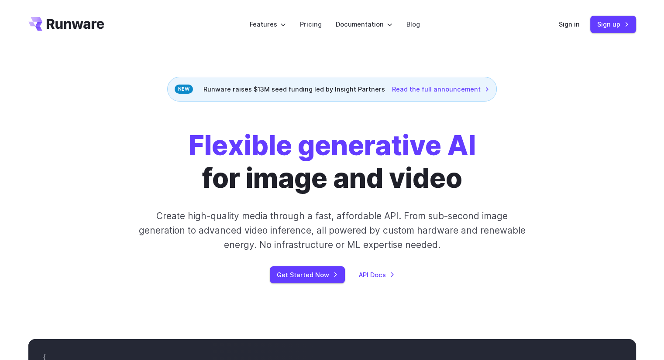
click at [555, 23] on header "Features Tasks Image generation Video generation Sonic Inference Engine™ Models…" at bounding box center [332, 24] width 628 height 49
click at [567, 22] on link "Sign in" at bounding box center [569, 24] width 21 height 10
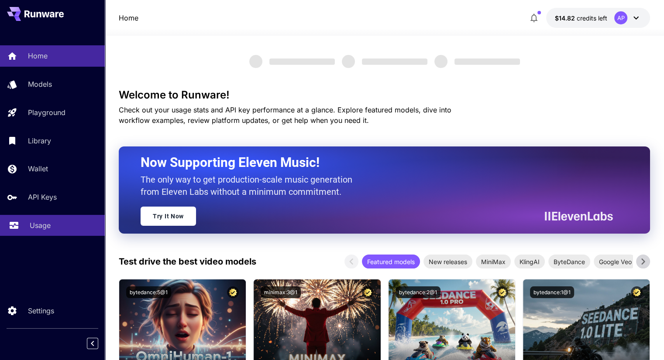
click at [46, 231] on p "Usage" at bounding box center [40, 225] width 21 height 10
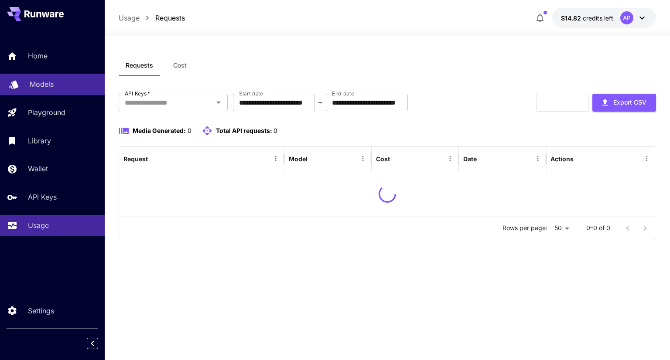
click at [61, 86] on div "Models" at bounding box center [64, 84] width 68 height 10
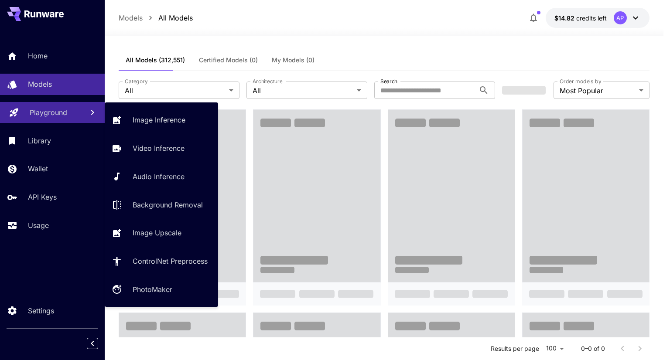
click at [52, 112] on p "Playground" at bounding box center [49, 112] width 38 height 10
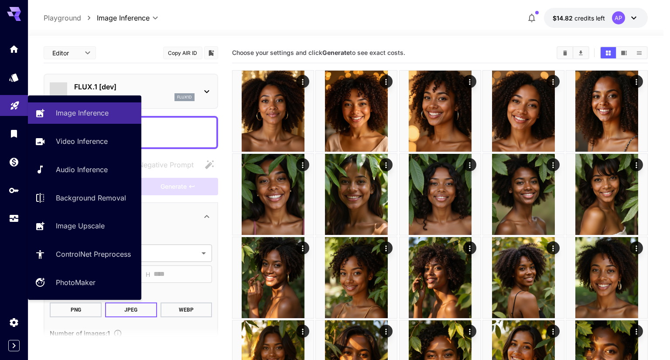
type input "**********"
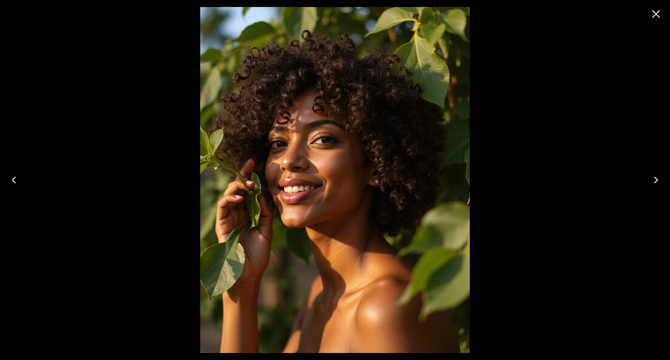
click at [651, 10] on icon "Close" at bounding box center [656, 14] width 14 height 14
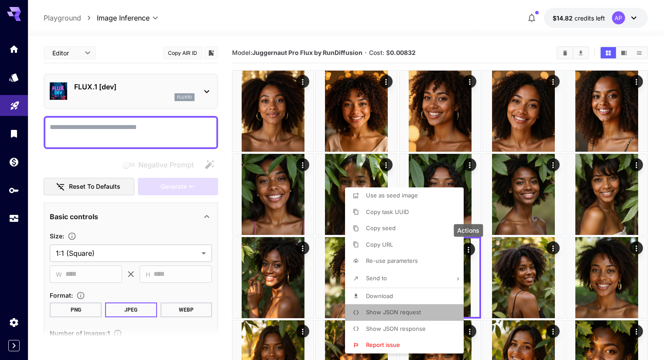
click at [404, 313] on span "Show JSON request" at bounding box center [393, 312] width 55 height 7
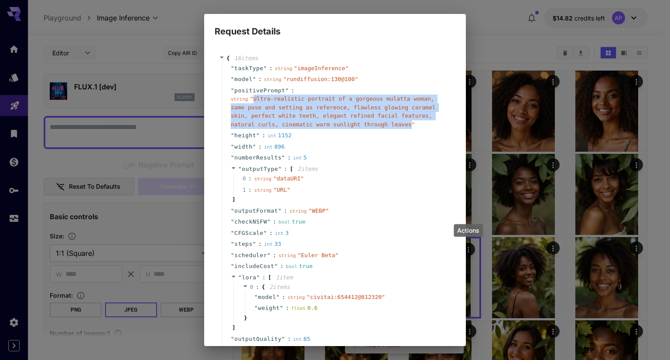
drag, startPoint x: 251, startPoint y: 99, endPoint x: 370, endPoint y: 125, distance: 122.0
click at [370, 125] on span "" Ultra-realistic portrait of a gorgeous mulatta woman, same pose and setting a…" at bounding box center [333, 112] width 205 height 32
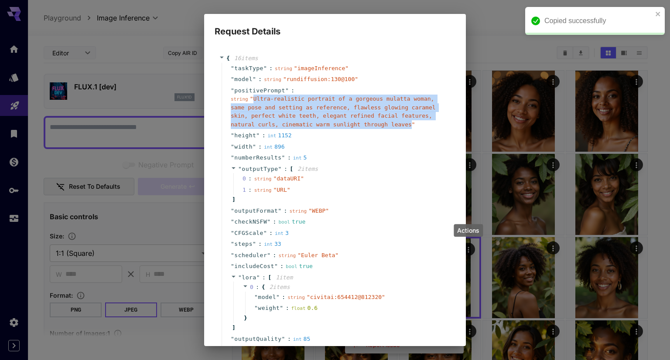
copy span "Ultra-realistic portrait of a gorgeous mulatta woman, same pose and setting as …"
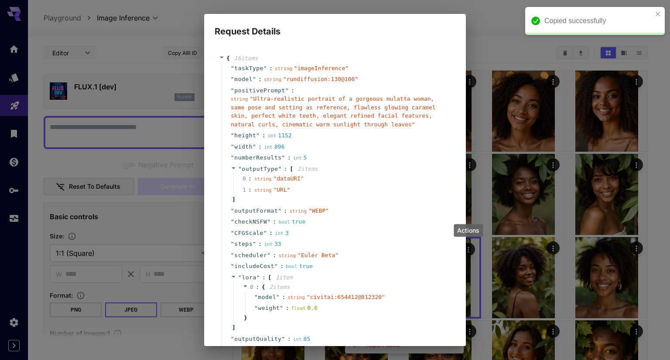
click at [525, 118] on div "Request Details { 16 item s " taskType " : string " imageInference " " model " …" at bounding box center [335, 180] width 670 height 360
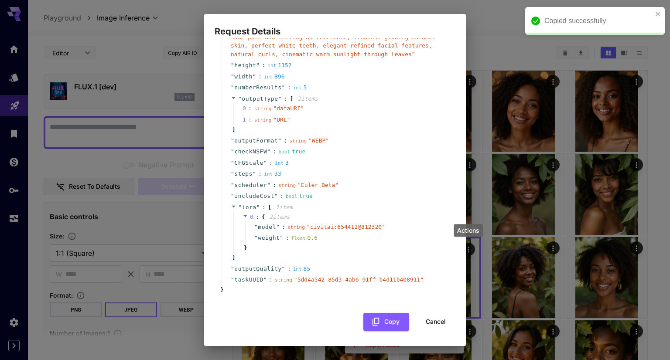
click at [435, 320] on button "Cancel" at bounding box center [435, 322] width 39 height 18
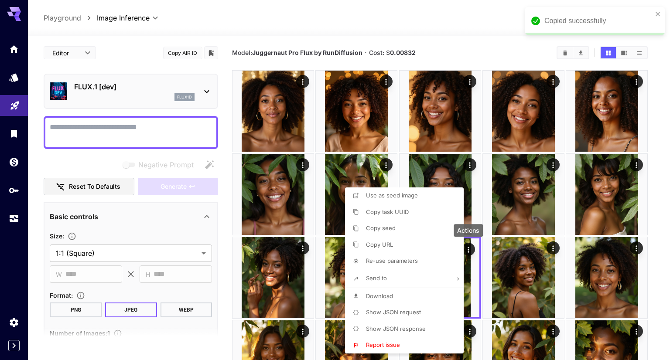
click at [515, 246] on div at bounding box center [335, 180] width 670 height 360
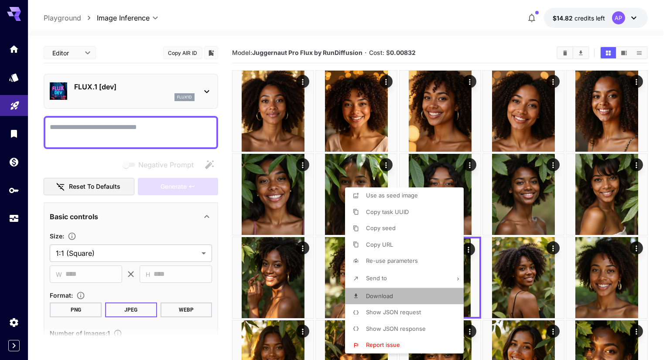
click at [398, 298] on li "Download" at bounding box center [407, 296] width 124 height 17
